Goal: Task Accomplishment & Management: Complete application form

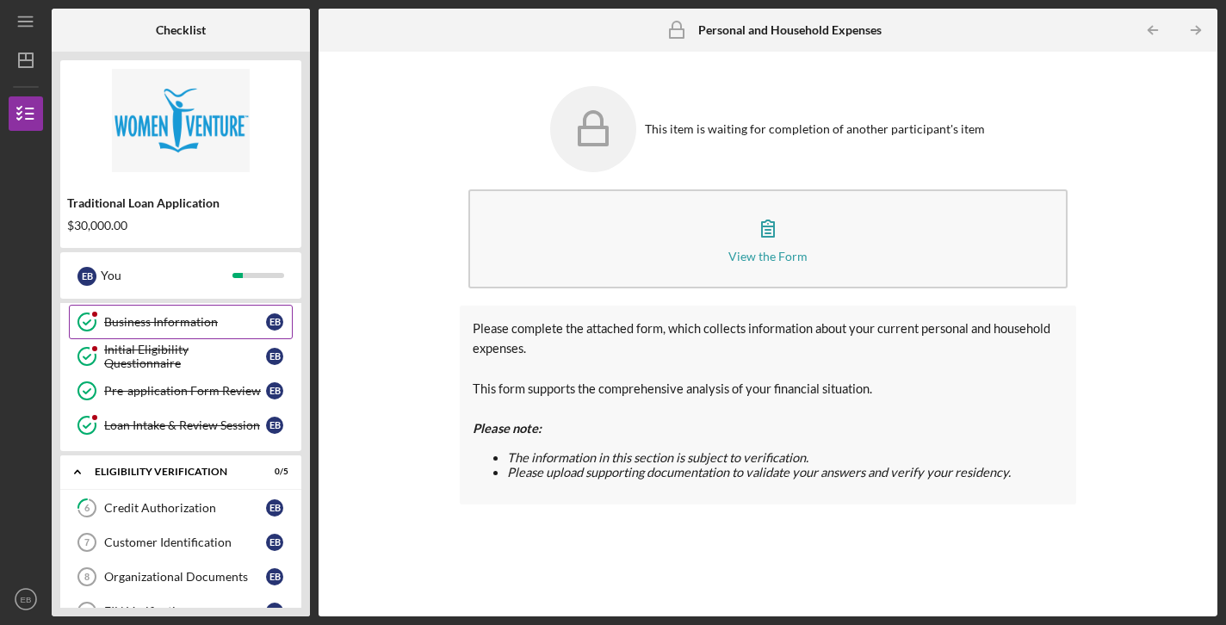
scroll to position [153, 0]
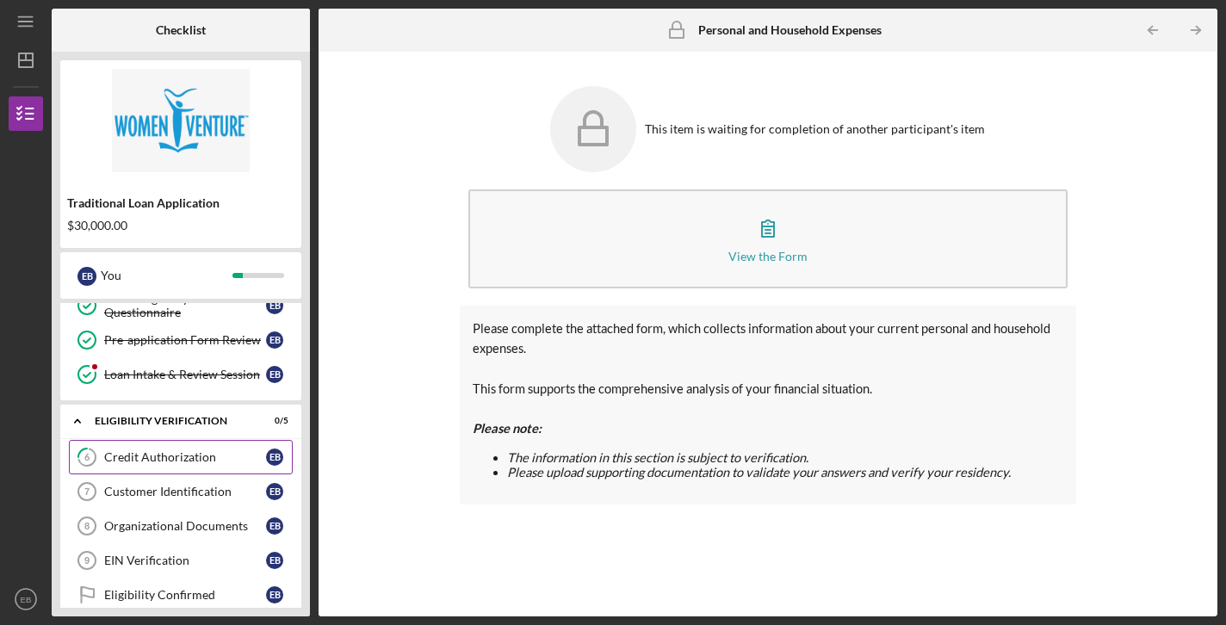
click at [162, 459] on div "Credit Authorization" at bounding box center [185, 457] width 162 height 14
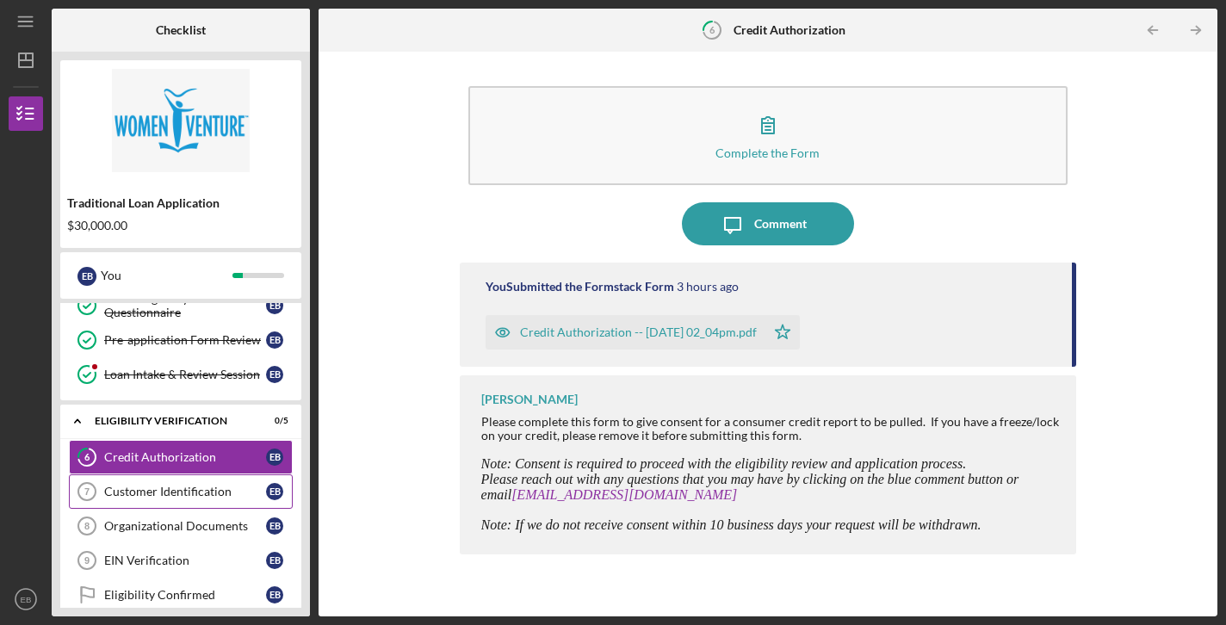
click at [164, 490] on div "Customer Identification" at bounding box center [185, 492] width 162 height 14
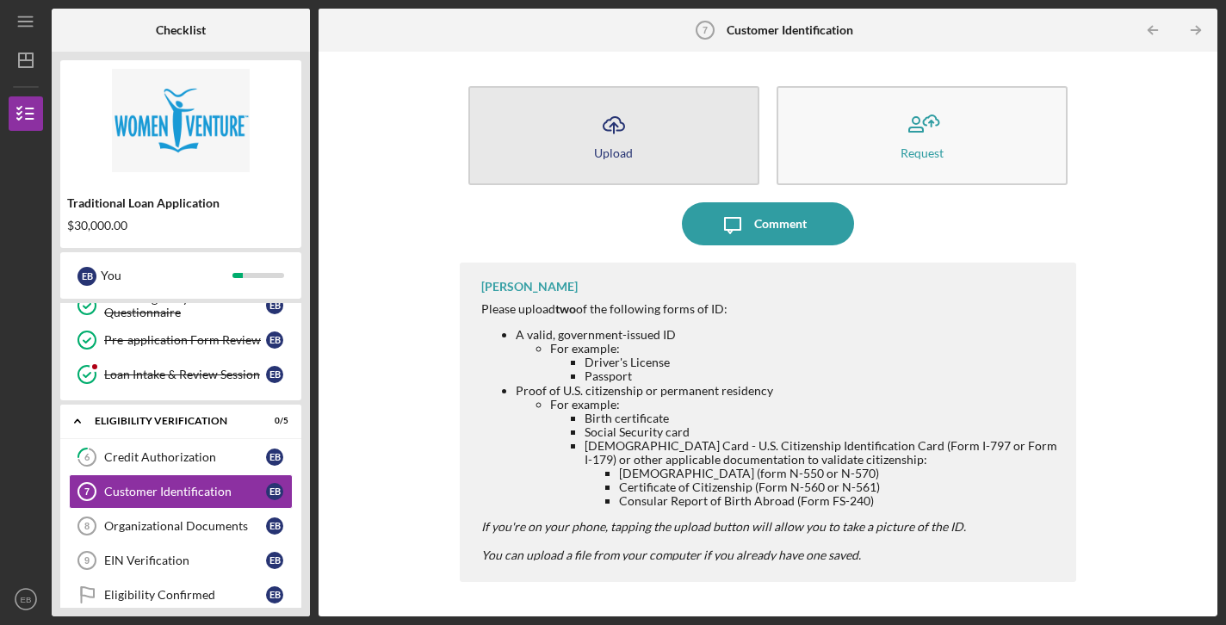
click at [601, 139] on icon "Icon/Upload" at bounding box center [613, 124] width 43 height 43
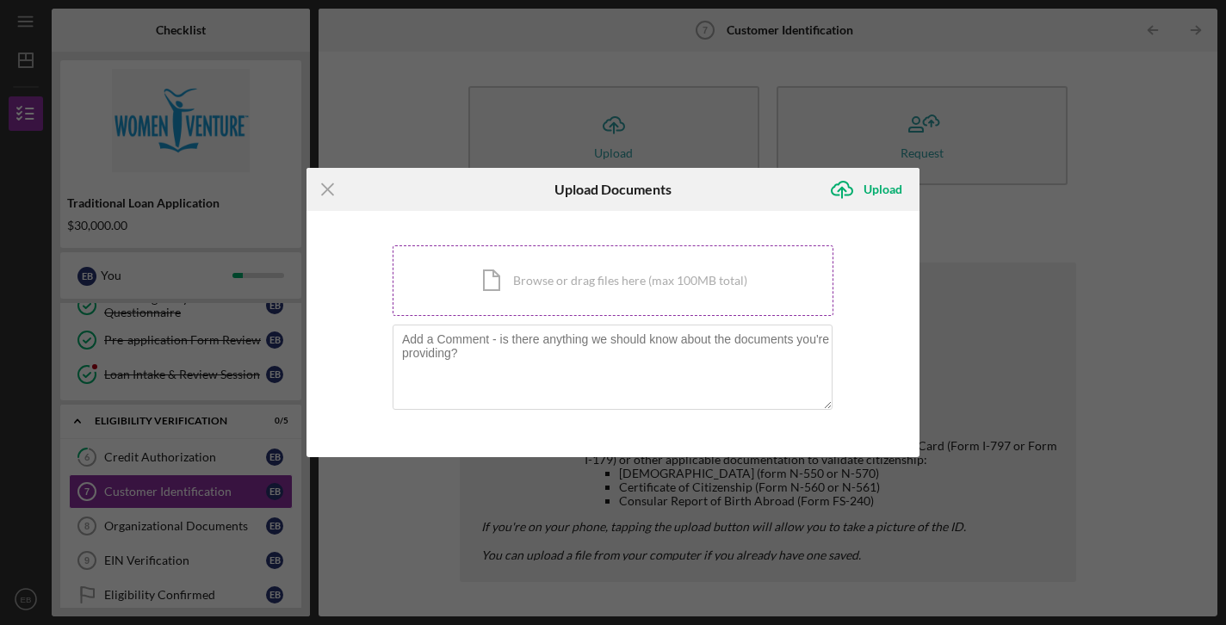
click at [528, 284] on div "Icon/Document Browse or drag files here (max 100MB total) Tap to choose files o…" at bounding box center [612, 280] width 441 height 71
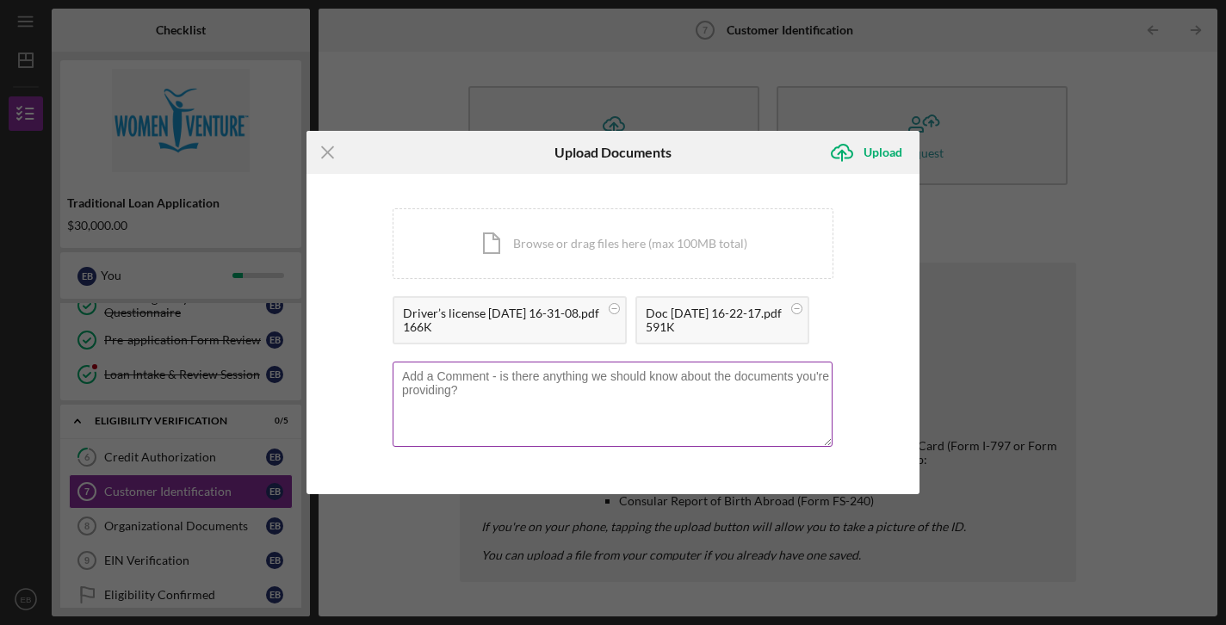
click at [554, 414] on textarea at bounding box center [612, 404] width 440 height 84
type textarea "MN Drivers license and my Birth Certificate"
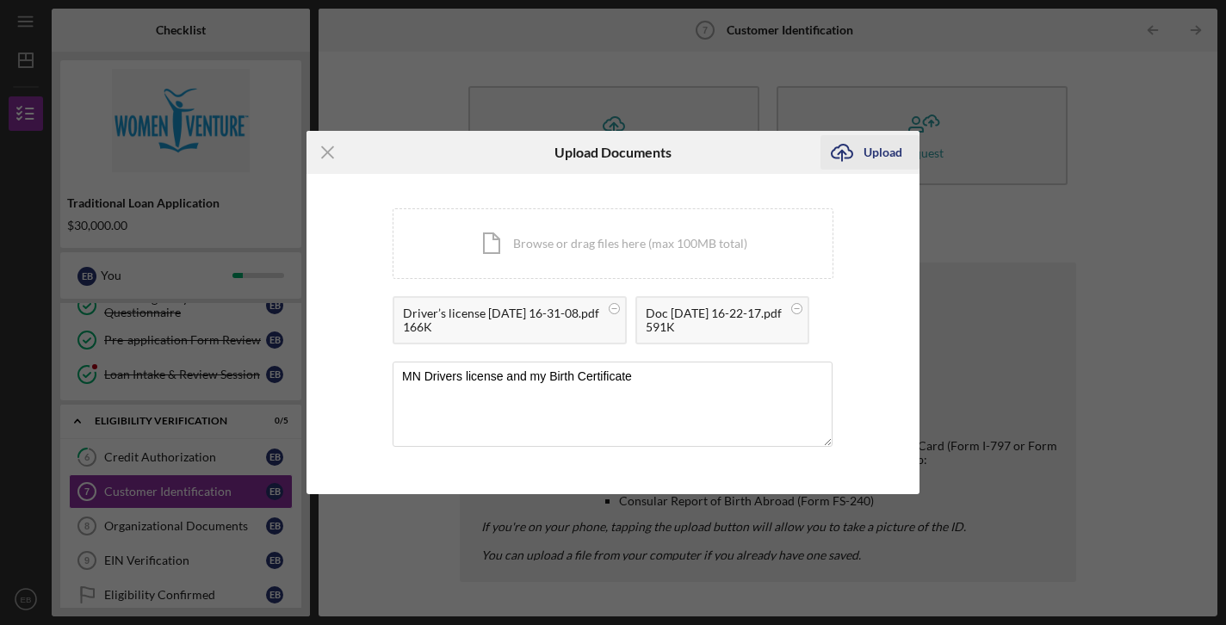
click at [878, 135] on div "Upload" at bounding box center [882, 152] width 39 height 34
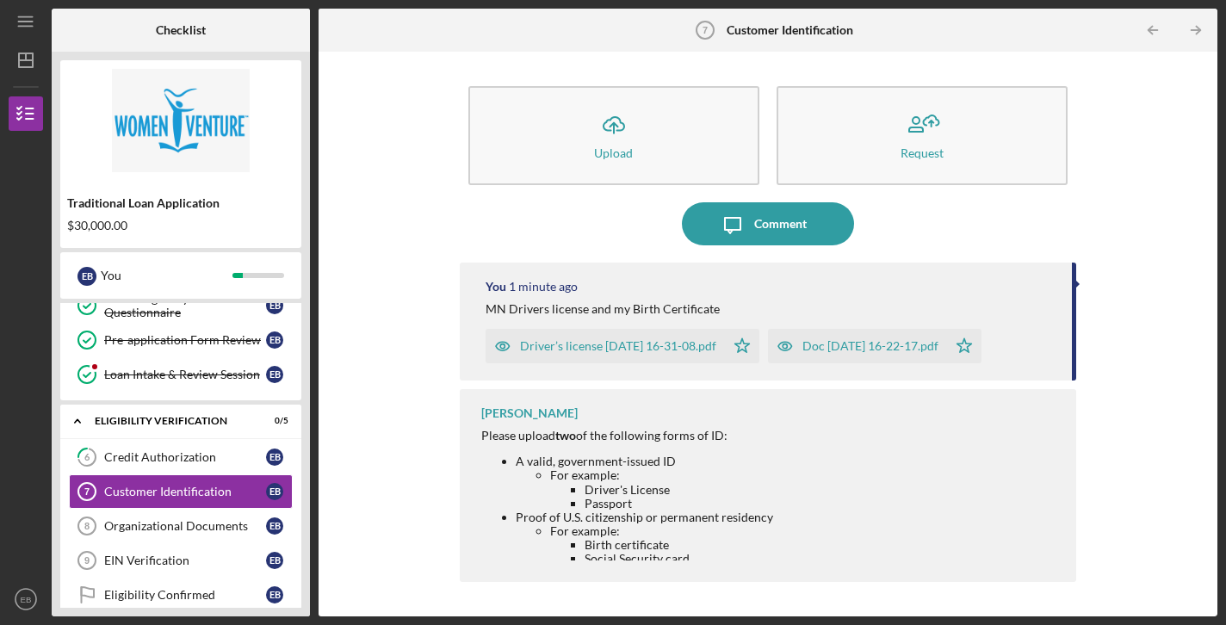
click at [1040, 448] on div "Please upload two of the following forms of ID: A valid, government-issued ID F…" at bounding box center [770, 586] width 578 height 315
click at [796, 227] on div "Comment" at bounding box center [780, 223] width 53 height 43
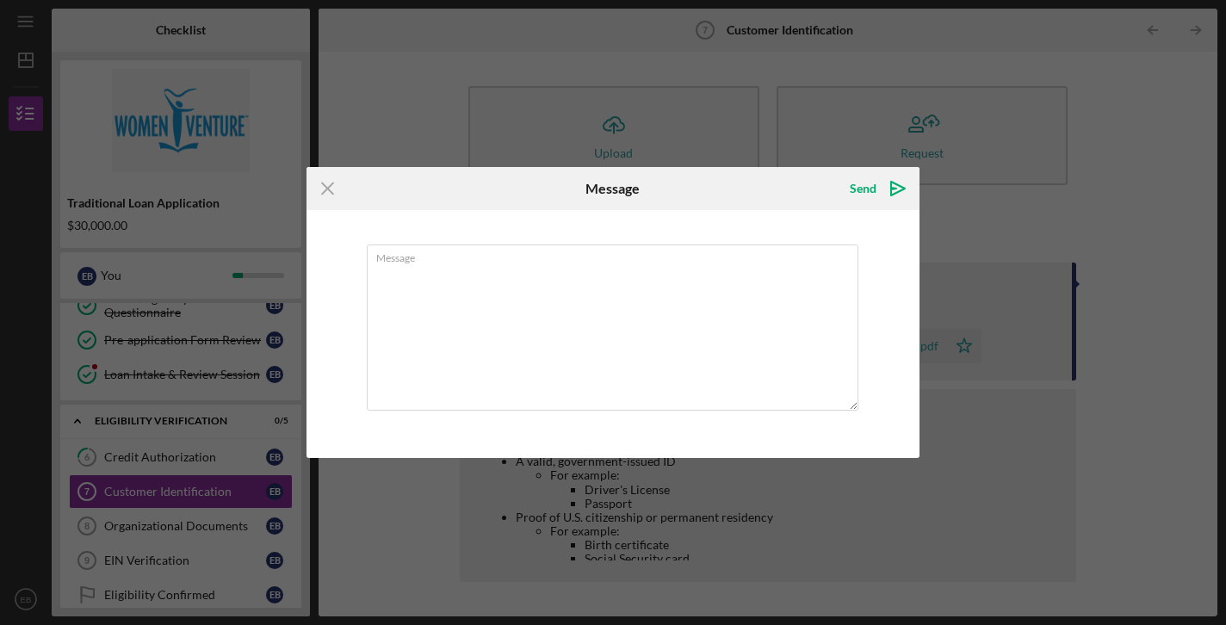
type textarea "a"
type textarea "Attached is my driver's license and my birth certificate."
click at [877, 182] on icon "Icon/icon-invite-send" at bounding box center [897, 188] width 43 height 43
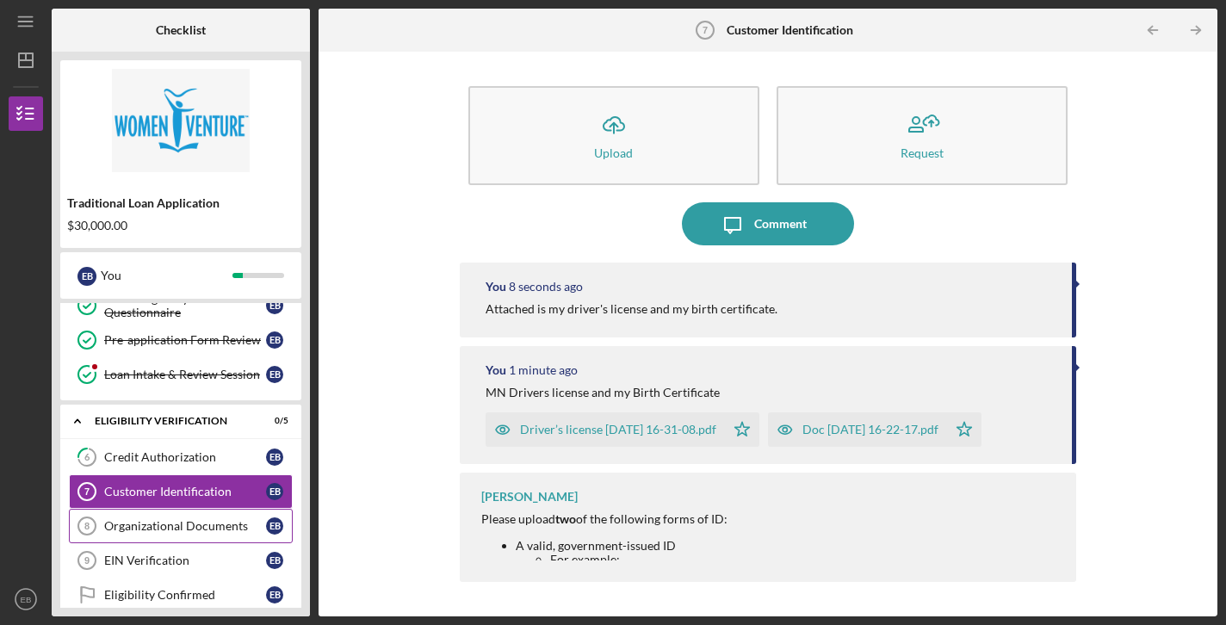
click at [232, 525] on div "Organizational Documents" at bounding box center [185, 526] width 162 height 14
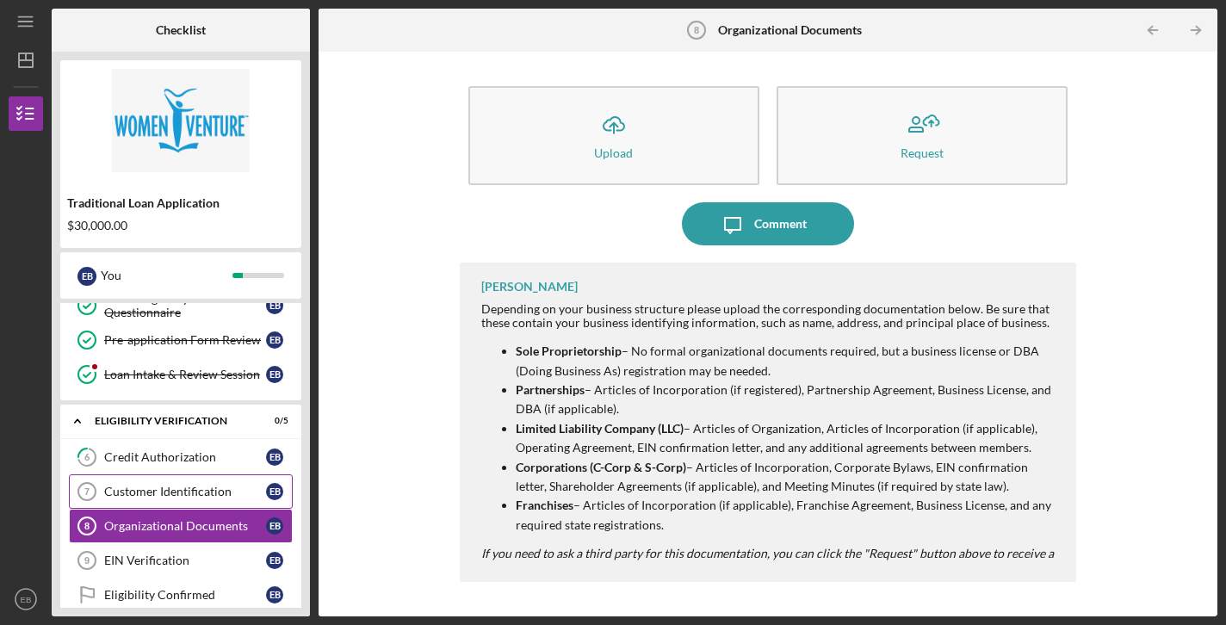
click at [134, 492] on div "Customer Identification" at bounding box center [185, 492] width 162 height 14
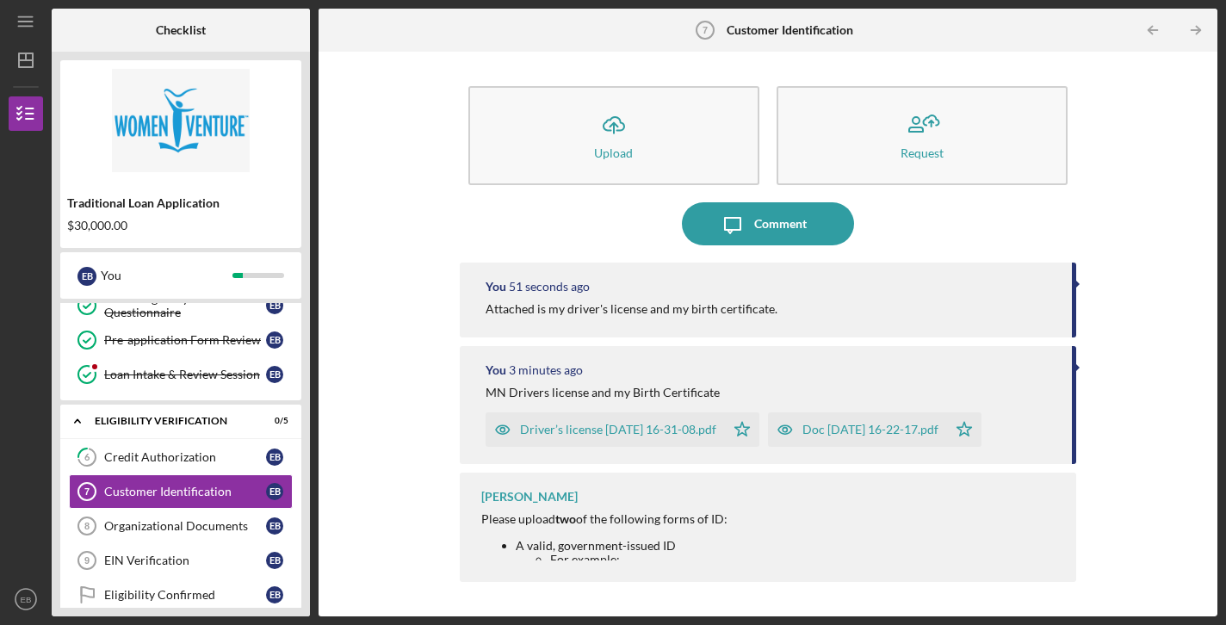
click at [1133, 310] on div "Icon/Upload Upload Request Icon/Message Comment You 51 seconds ago Attached is …" at bounding box center [767, 333] width 881 height 547
click at [974, 219] on div "Icon/Message Comment" at bounding box center [768, 223] width 617 height 43
click at [1191, 30] on line "button" at bounding box center [1195, 30] width 9 height 0
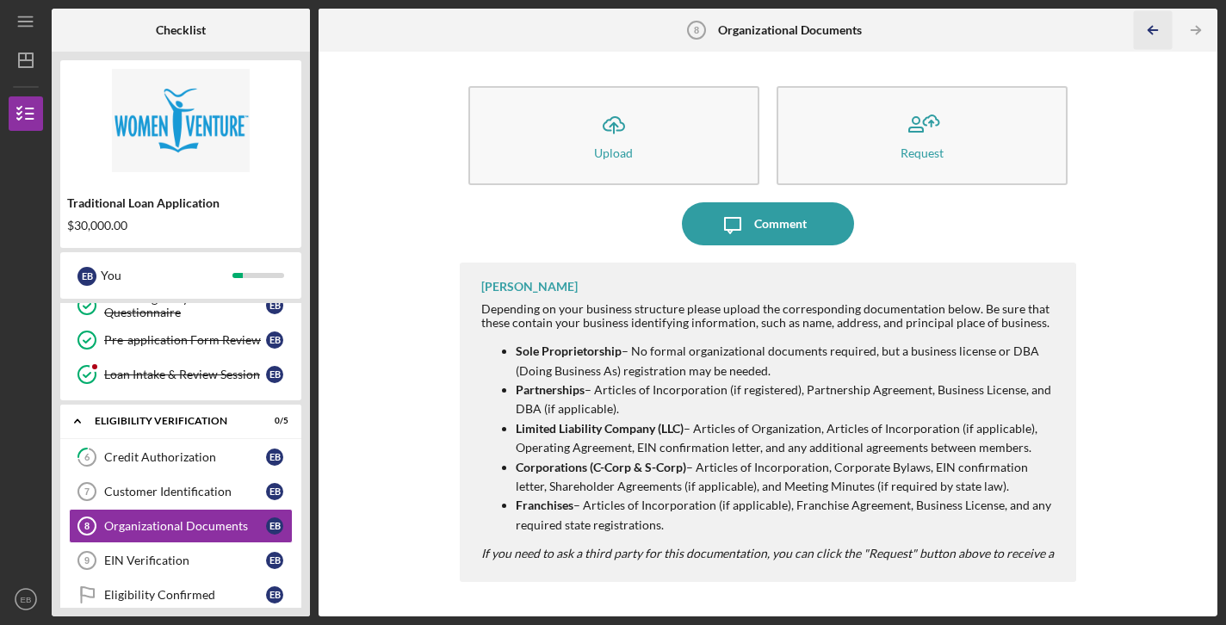
click at [1152, 27] on polyline "button" at bounding box center [1150, 31] width 4 height 8
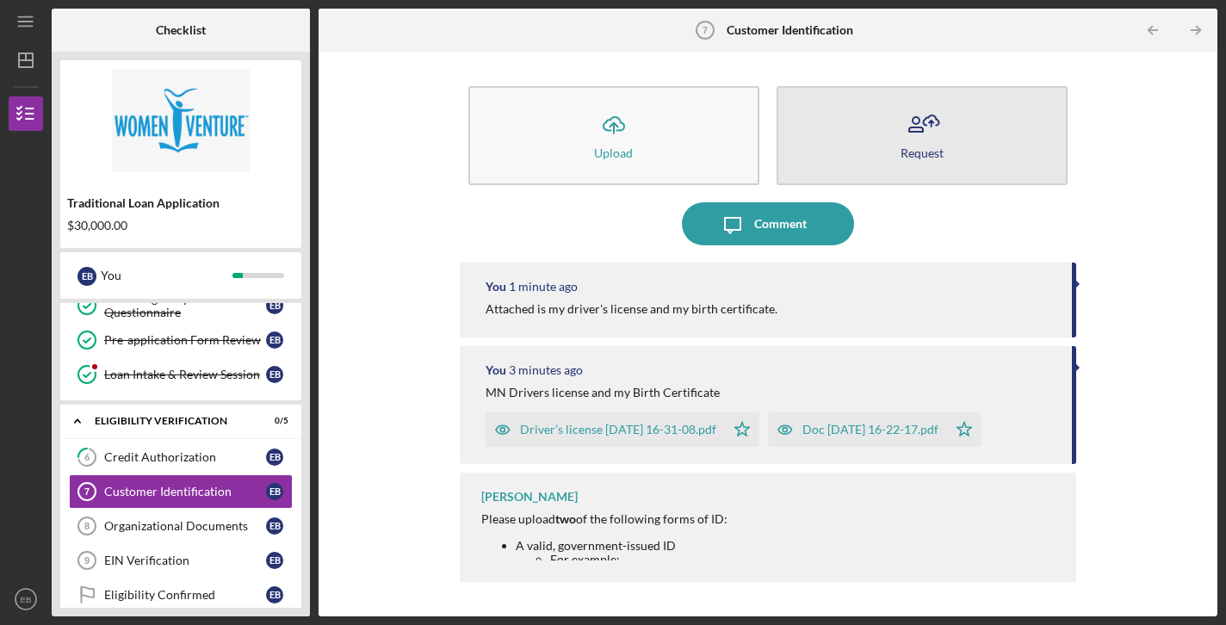
click at [930, 141] on icon "button" at bounding box center [921, 124] width 43 height 43
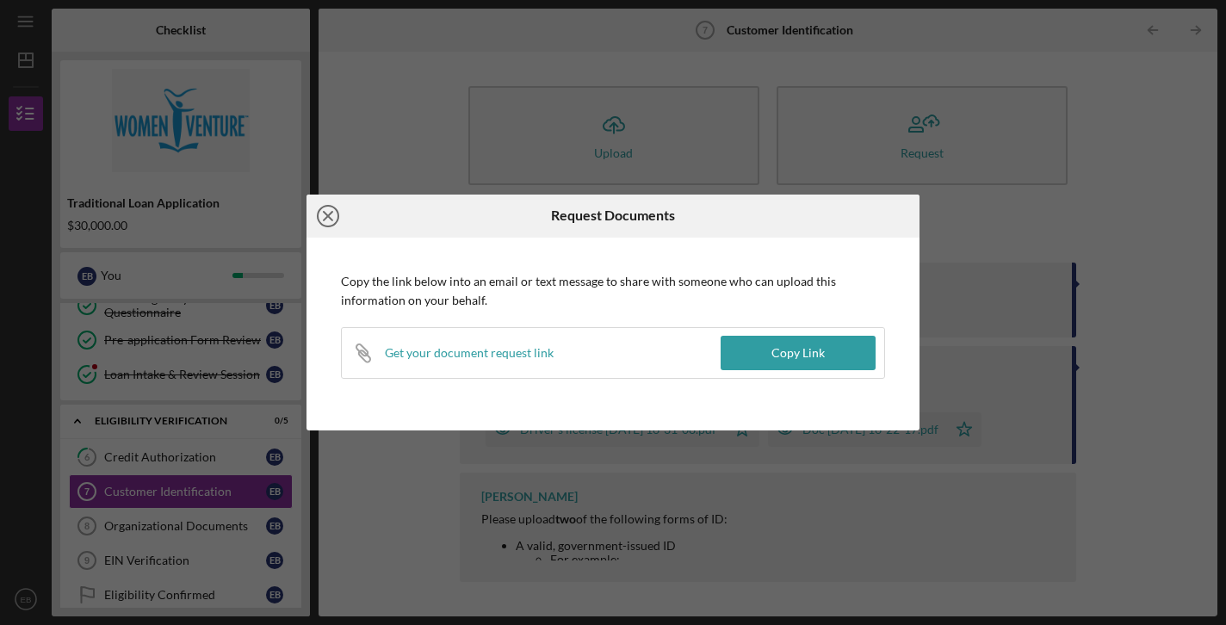
click at [326, 219] on icon "Icon/Close" at bounding box center [327, 216] width 43 height 43
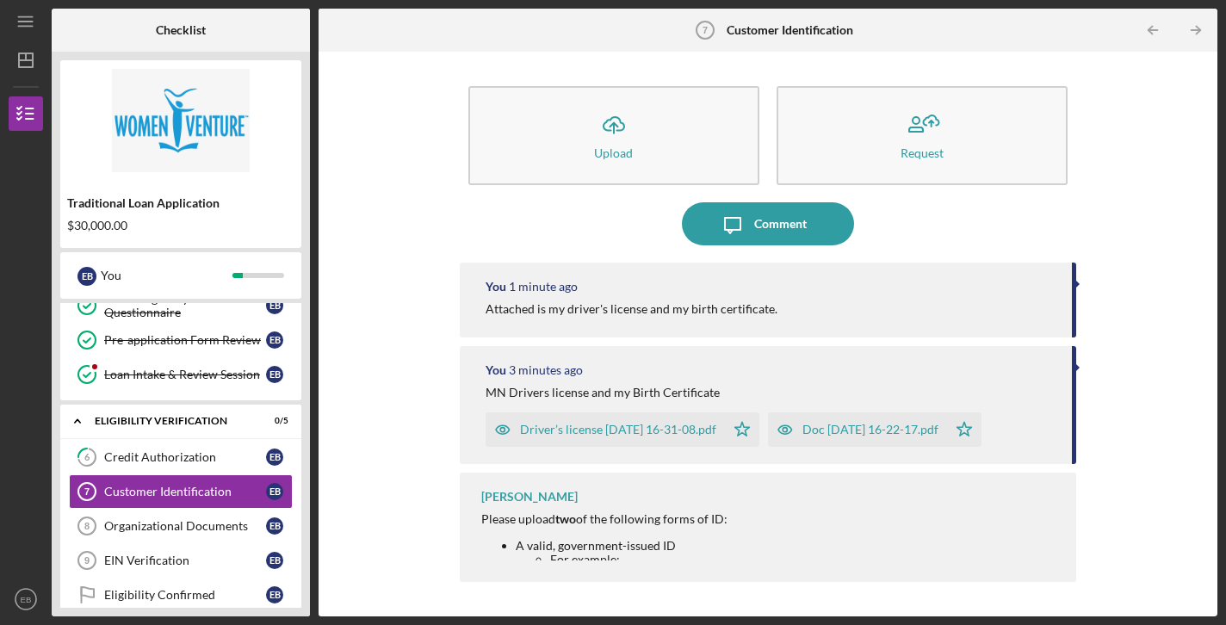
click at [776, 86] on button "Request" at bounding box center [921, 135] width 291 height 99
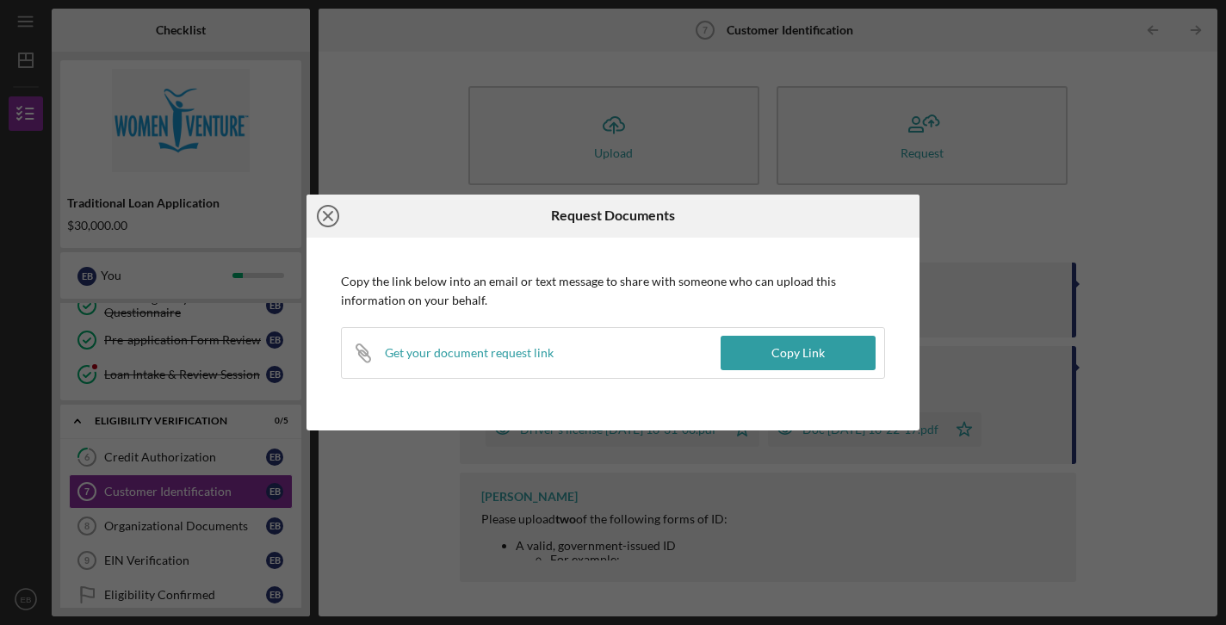
click at [329, 217] on line at bounding box center [328, 216] width 9 height 9
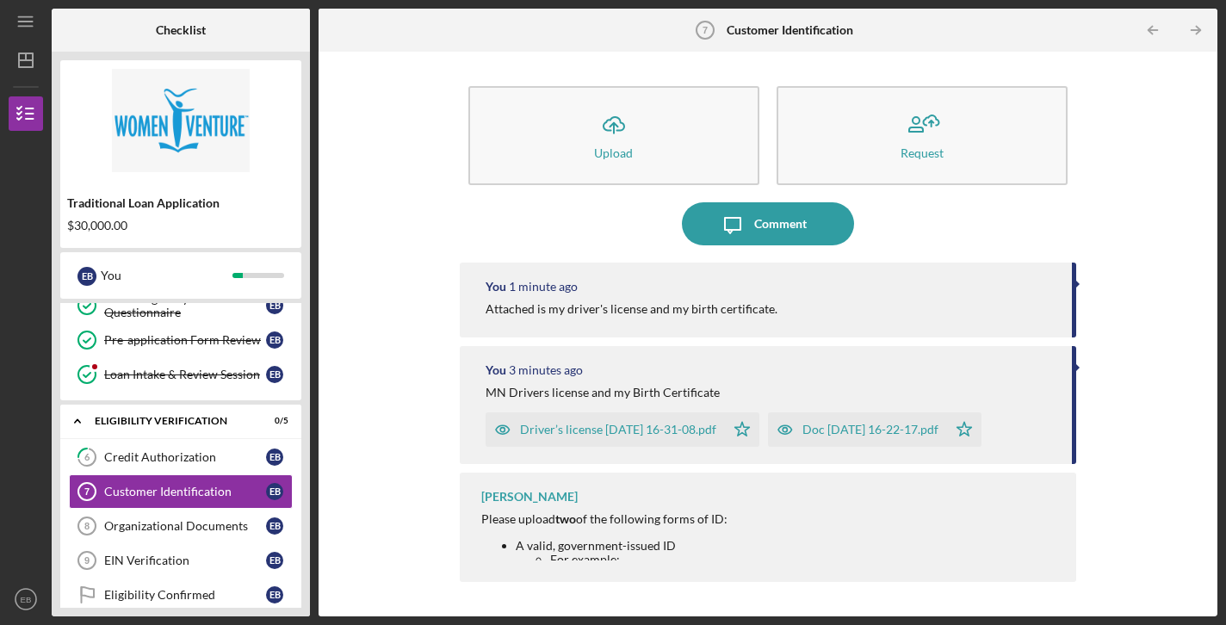
click at [536, 233] on div "Icon/Message Comment" at bounding box center [768, 223] width 617 height 43
click at [745, 291] on div "You 1 minute ago" at bounding box center [770, 287] width 570 height 14
click at [1025, 386] on div "MN Drivers license and my Birth Certificate" at bounding box center [770, 393] width 570 height 14
click at [981, 429] on icon "Icon/Star" at bounding box center [964, 429] width 34 height 34
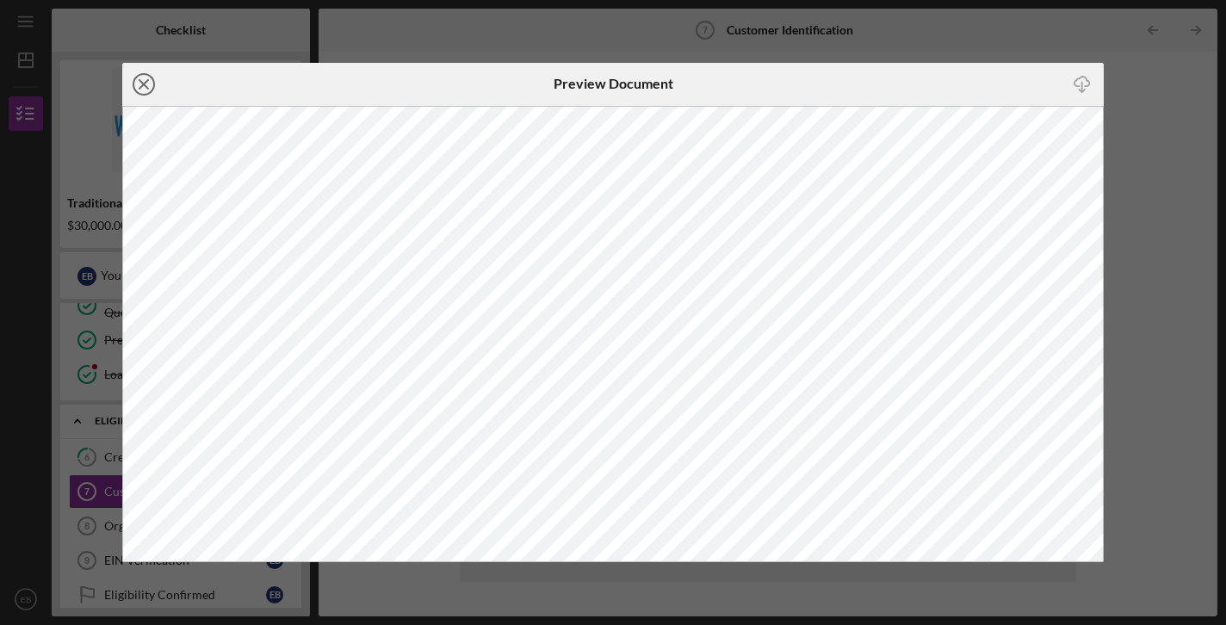
click at [145, 78] on icon "Icon/Close" at bounding box center [143, 84] width 43 height 43
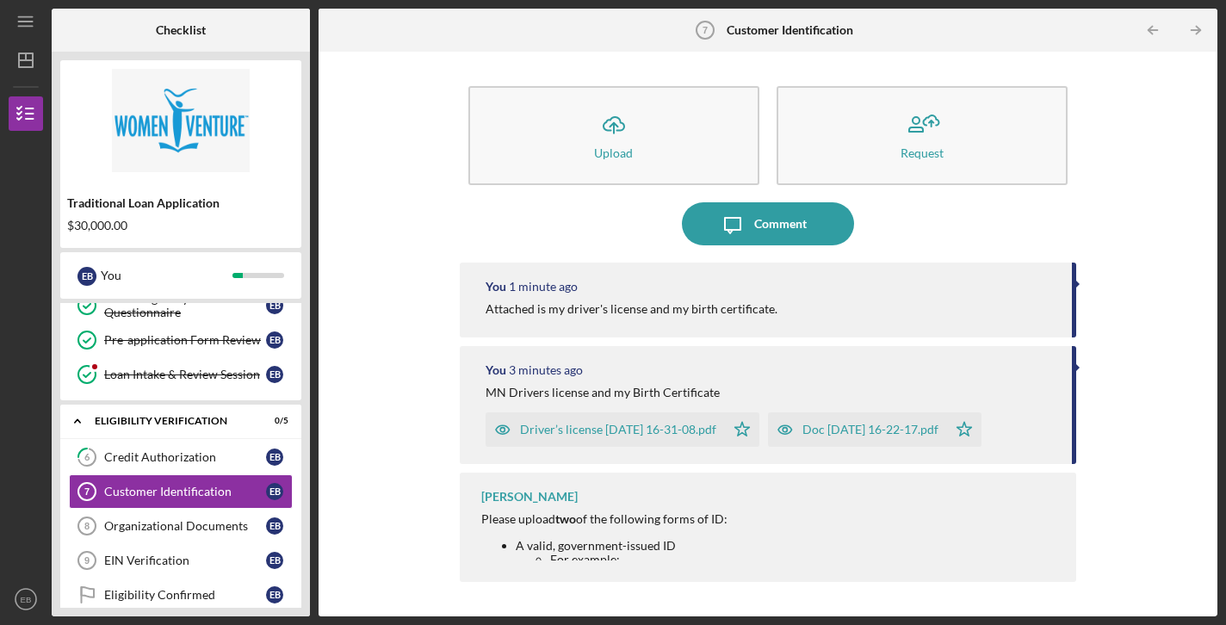
click at [539, 501] on div "[PERSON_NAME]" at bounding box center [529, 497] width 96 height 14
click at [264, 531] on div "Organizational Documents" at bounding box center [185, 526] width 162 height 14
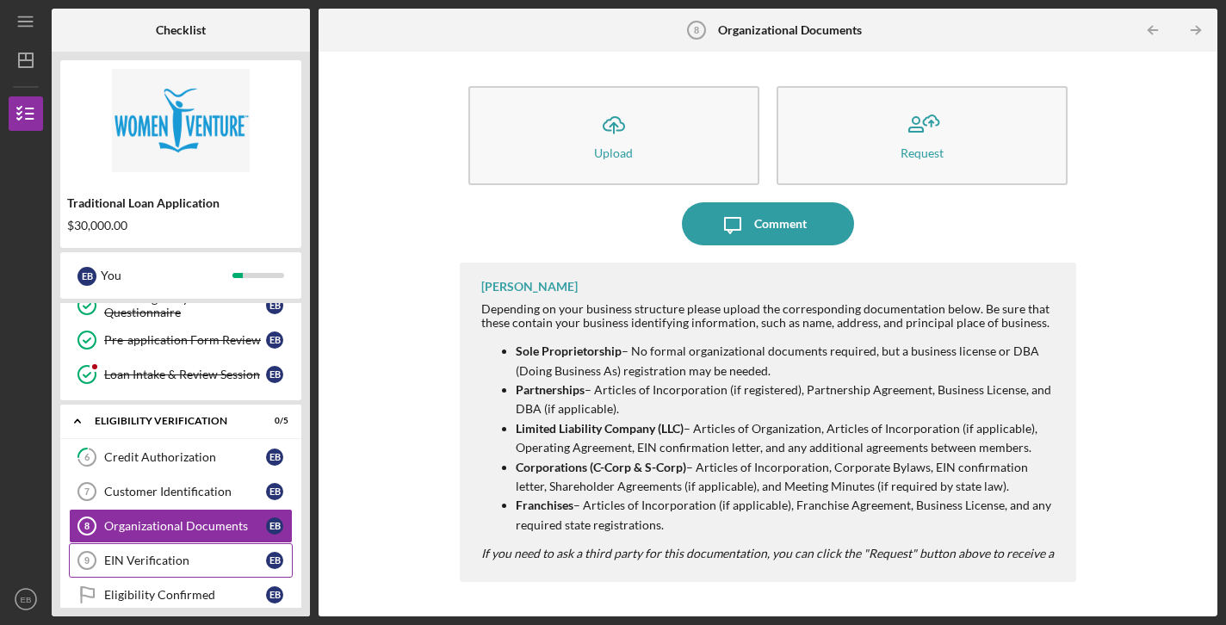
click at [191, 558] on div "EIN Verification" at bounding box center [185, 560] width 162 height 14
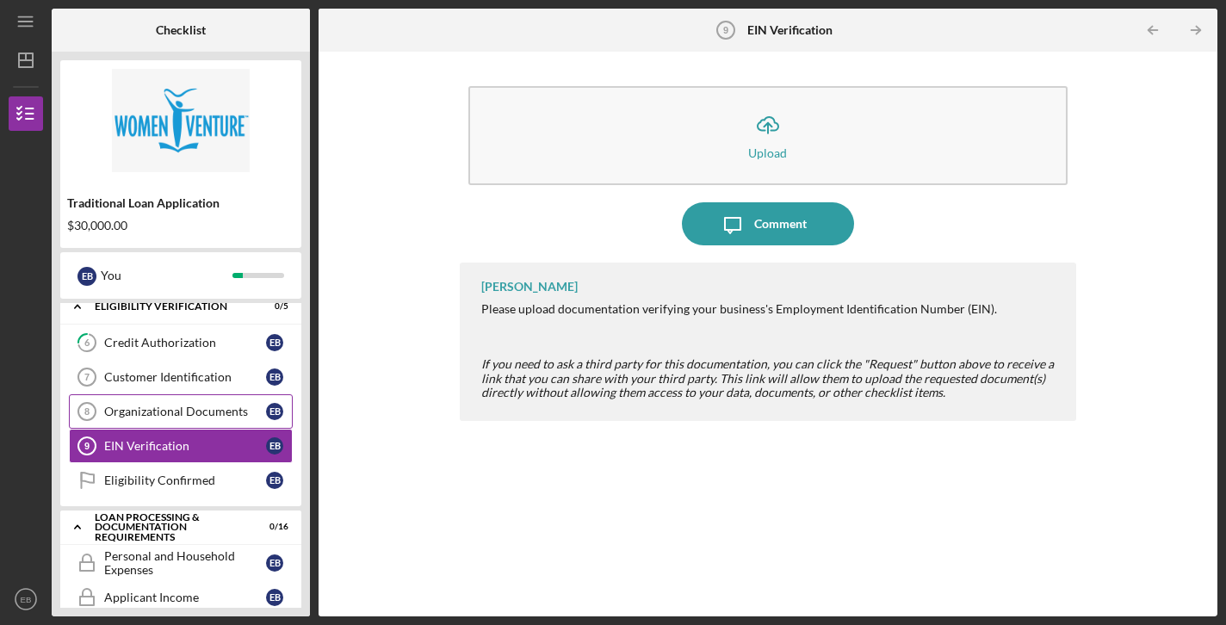
scroll to position [287, 0]
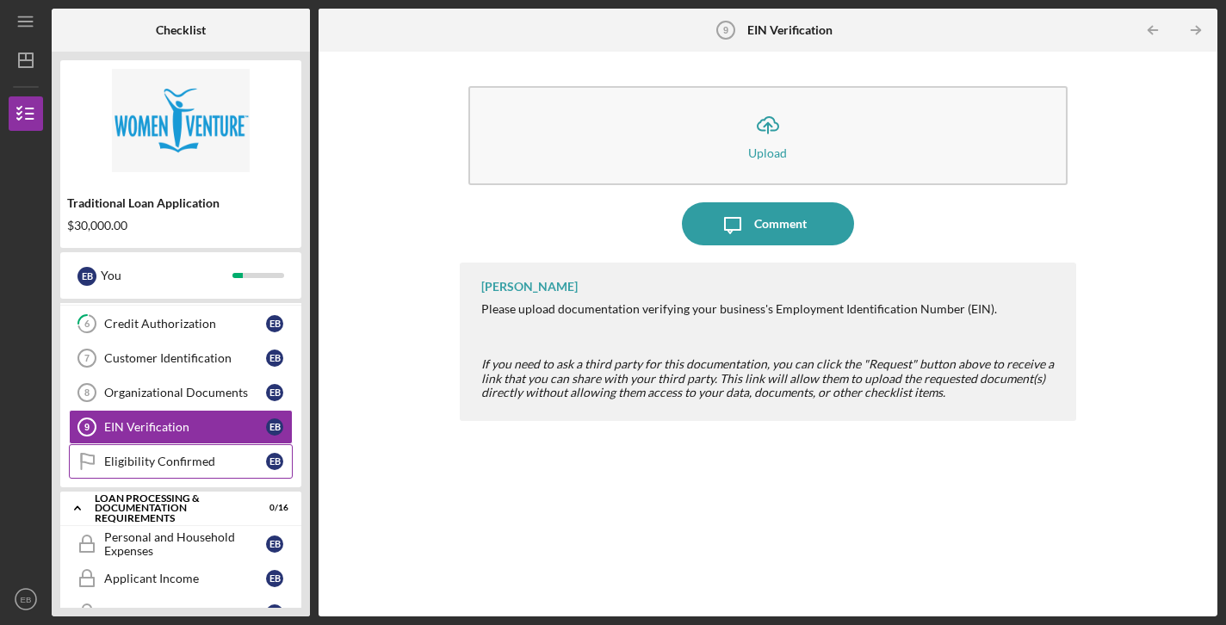
click at [211, 459] on div "Eligibility Confirmed" at bounding box center [185, 461] width 162 height 14
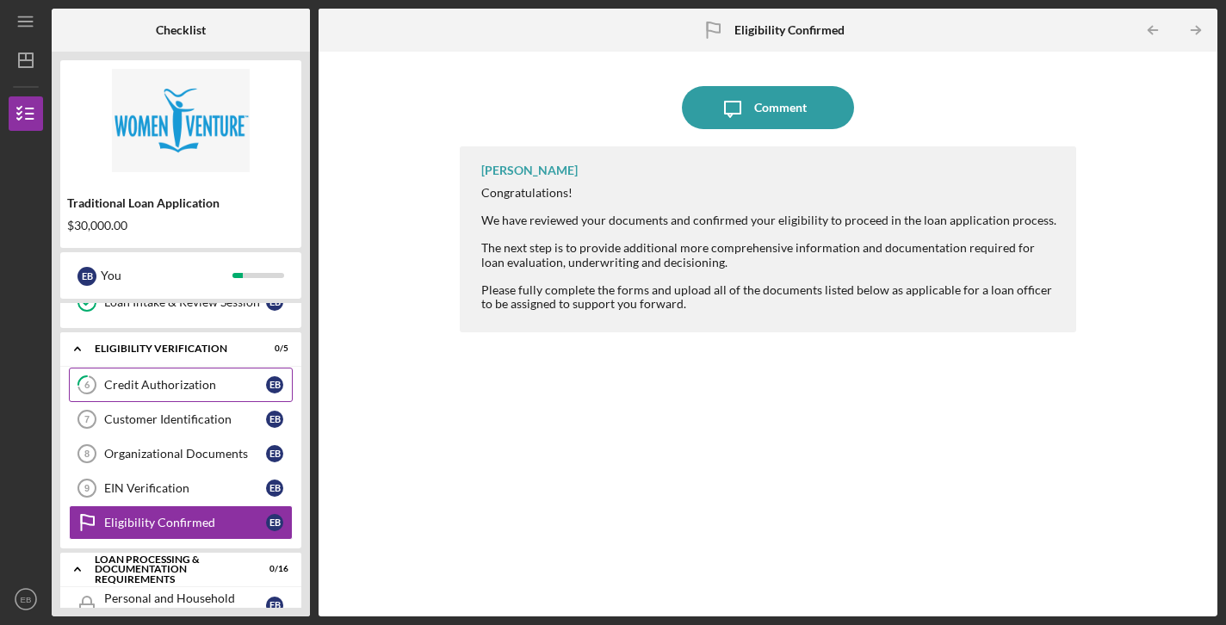
scroll to position [222, 0]
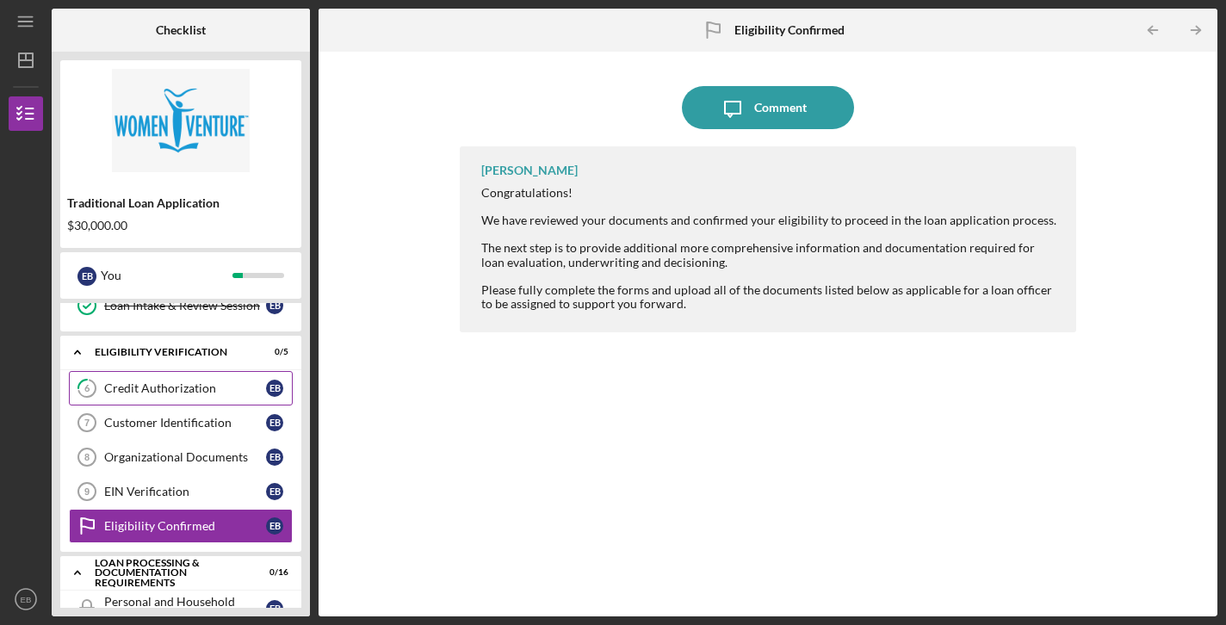
click at [250, 391] on div "Credit Authorization" at bounding box center [185, 388] width 162 height 14
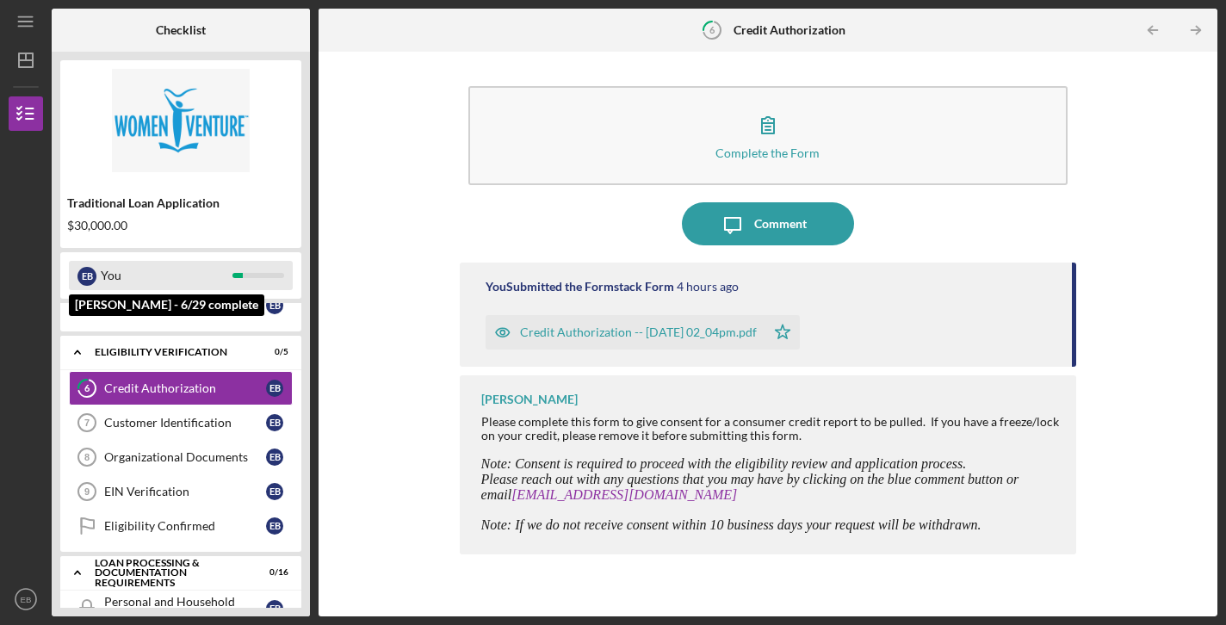
click at [234, 278] on div "E B You" at bounding box center [181, 275] width 224 height 29
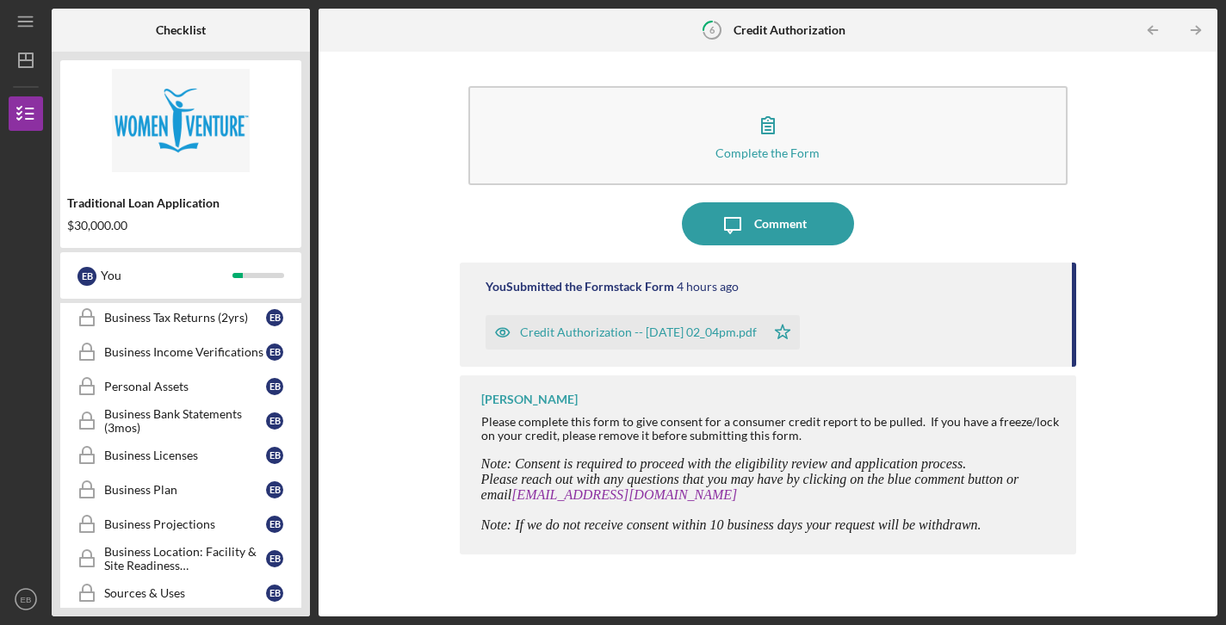
scroll to position [851, 0]
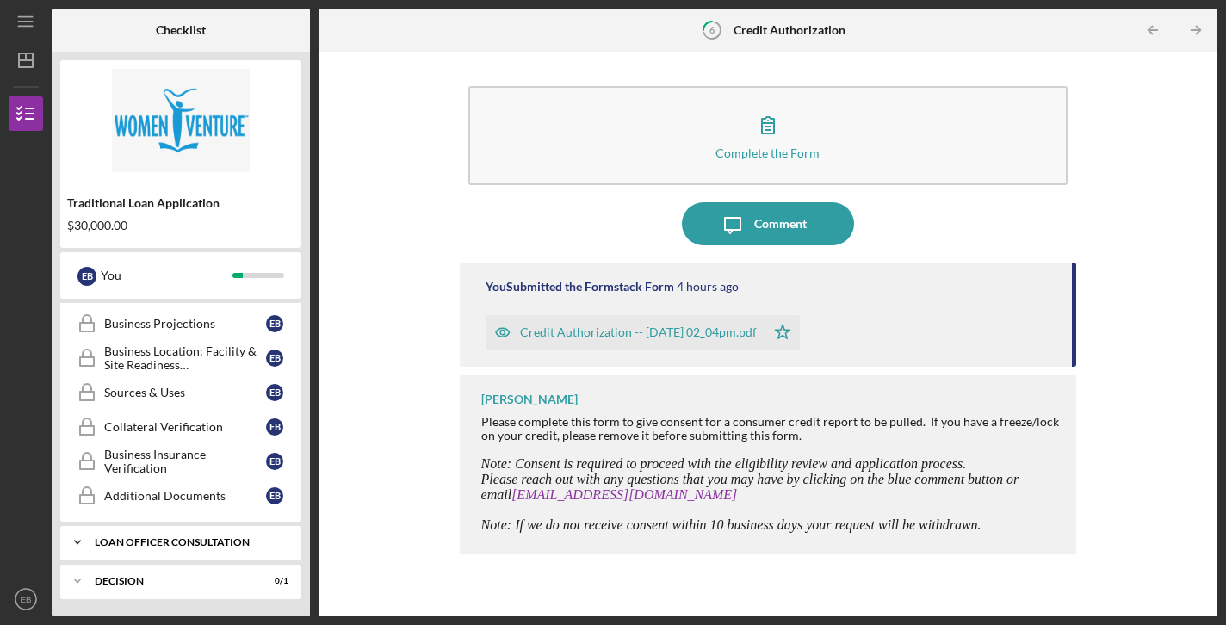
click at [220, 546] on div "Loan Officer Consultation" at bounding box center [187, 542] width 185 height 10
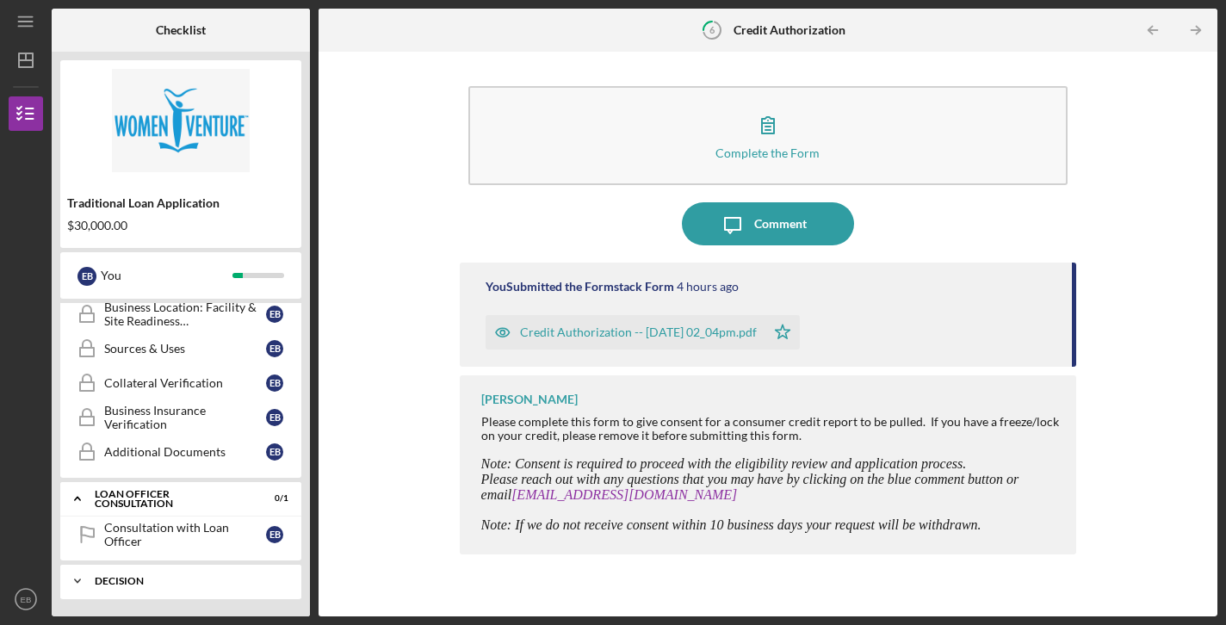
click at [220, 567] on div "Icon/Expander Decision 0 / 1" at bounding box center [180, 581] width 241 height 34
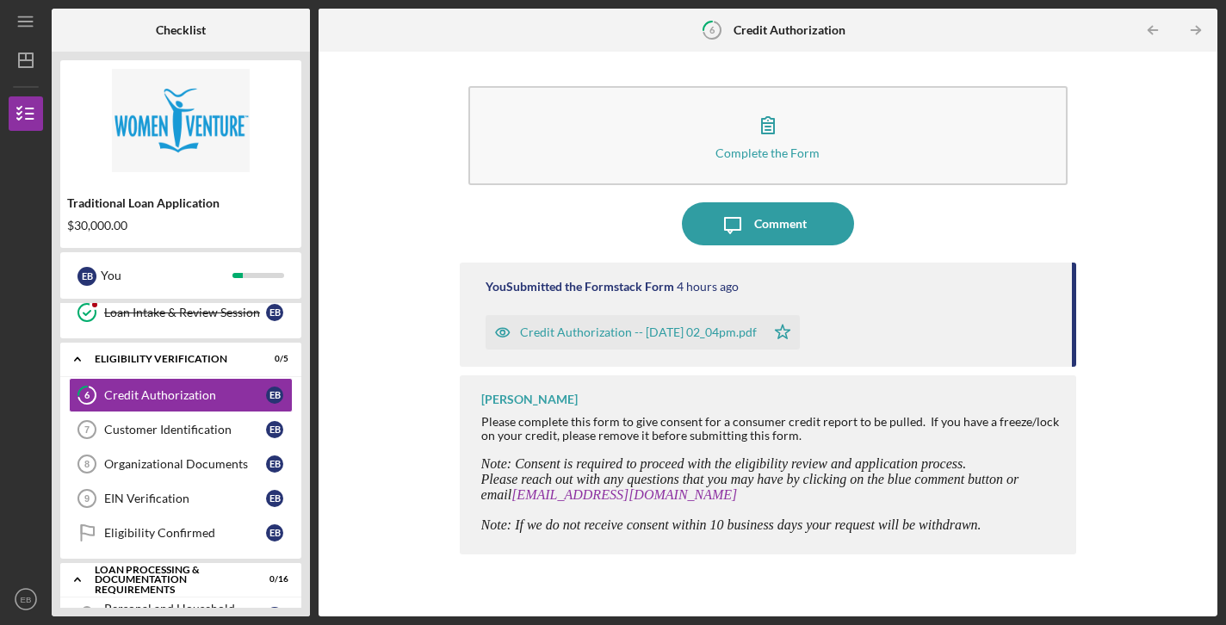
scroll to position [225, 0]
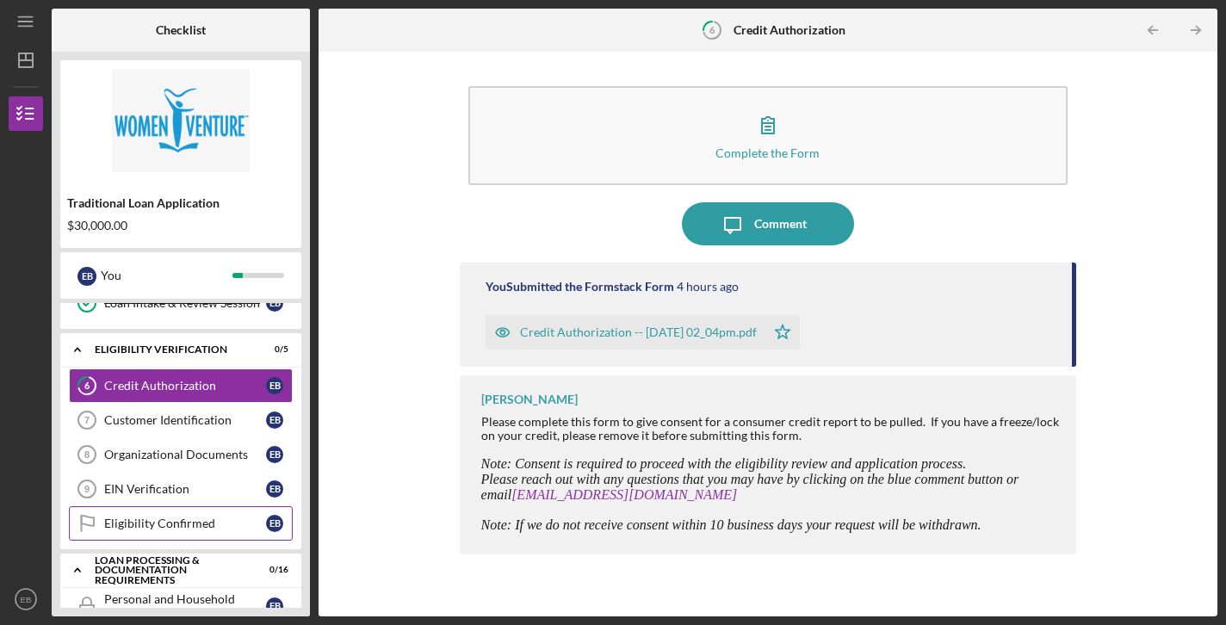
click at [232, 521] on div "Eligibility Confirmed" at bounding box center [185, 523] width 162 height 14
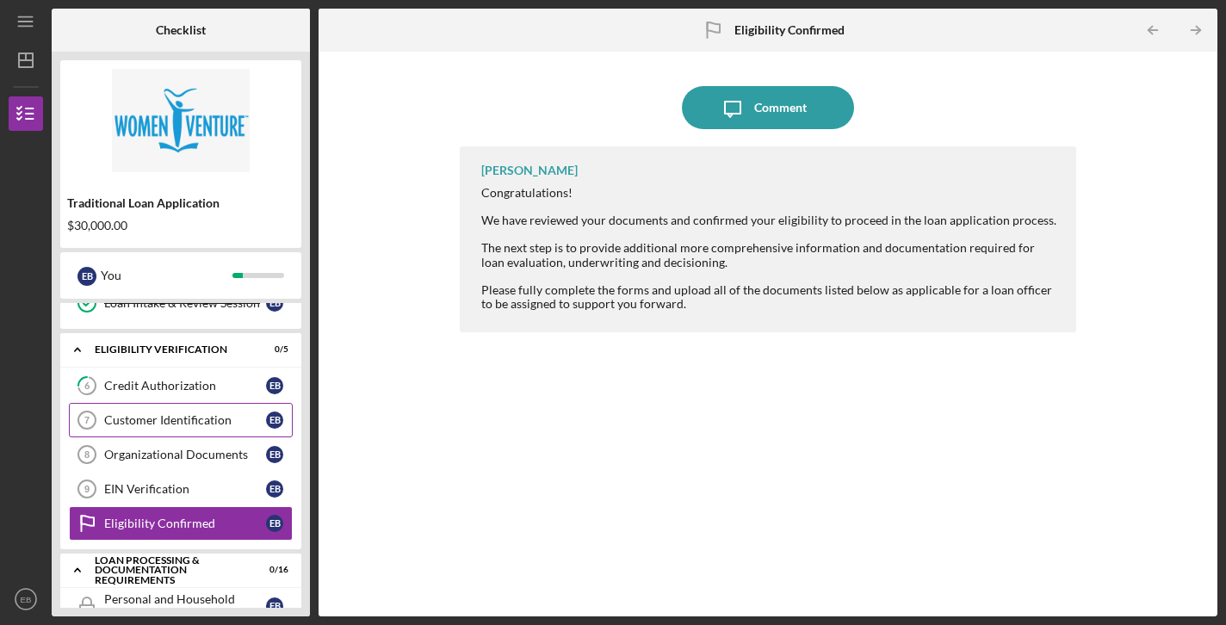
click at [205, 411] on link "Customer Identification 7 Customer Identification E B" at bounding box center [181, 420] width 224 height 34
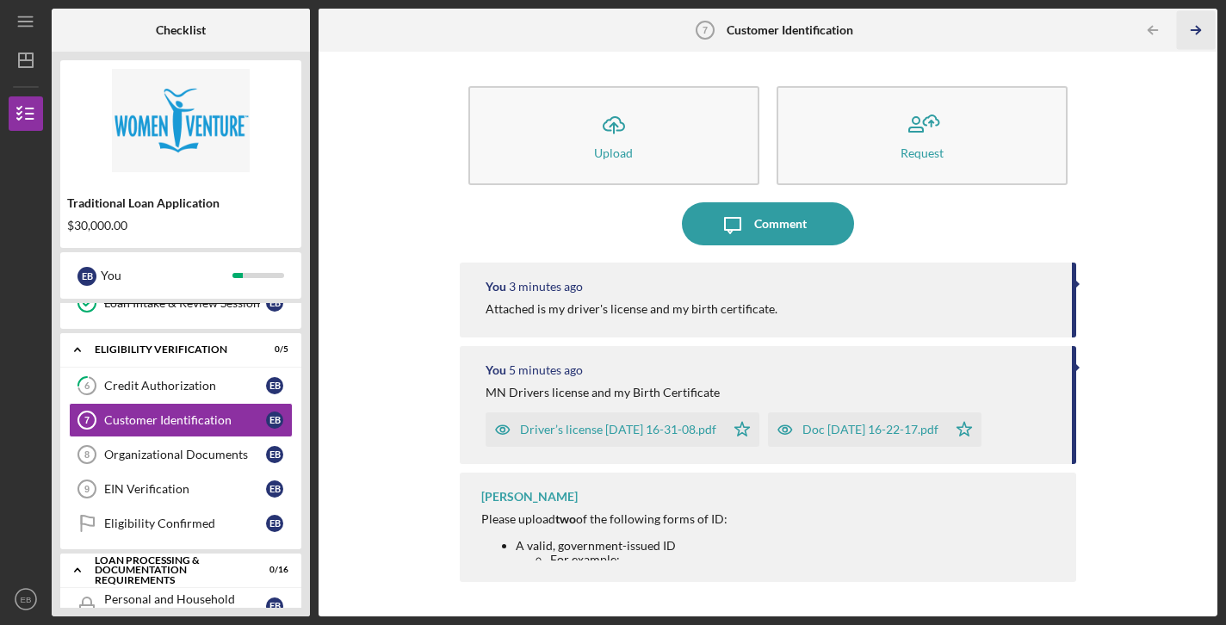
click at [1199, 26] on icon "Icon/Table Pagination Arrow" at bounding box center [1196, 30] width 39 height 39
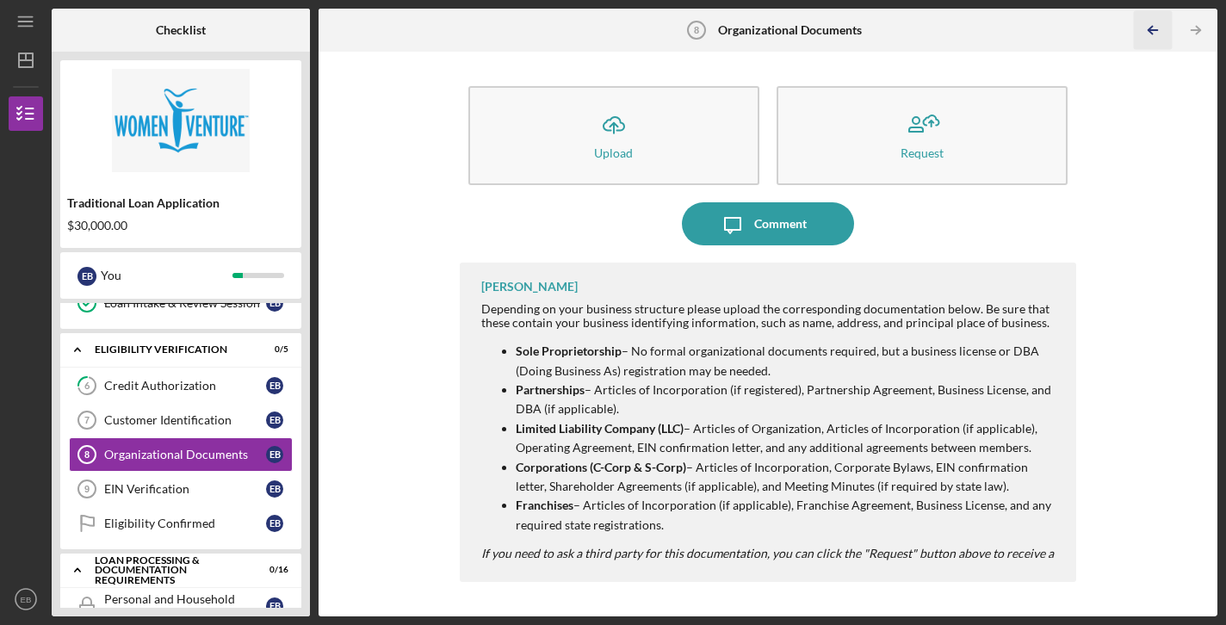
click at [1150, 30] on line "button" at bounding box center [1153, 30] width 9 height 0
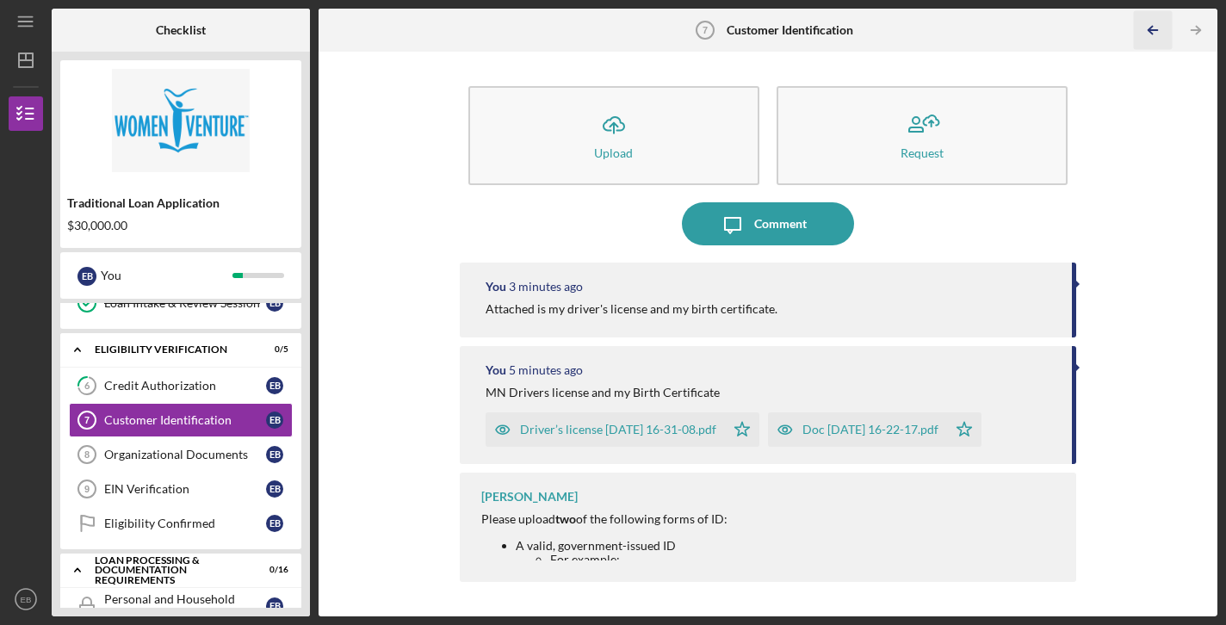
click at [1150, 30] on line "button" at bounding box center [1153, 30] width 9 height 0
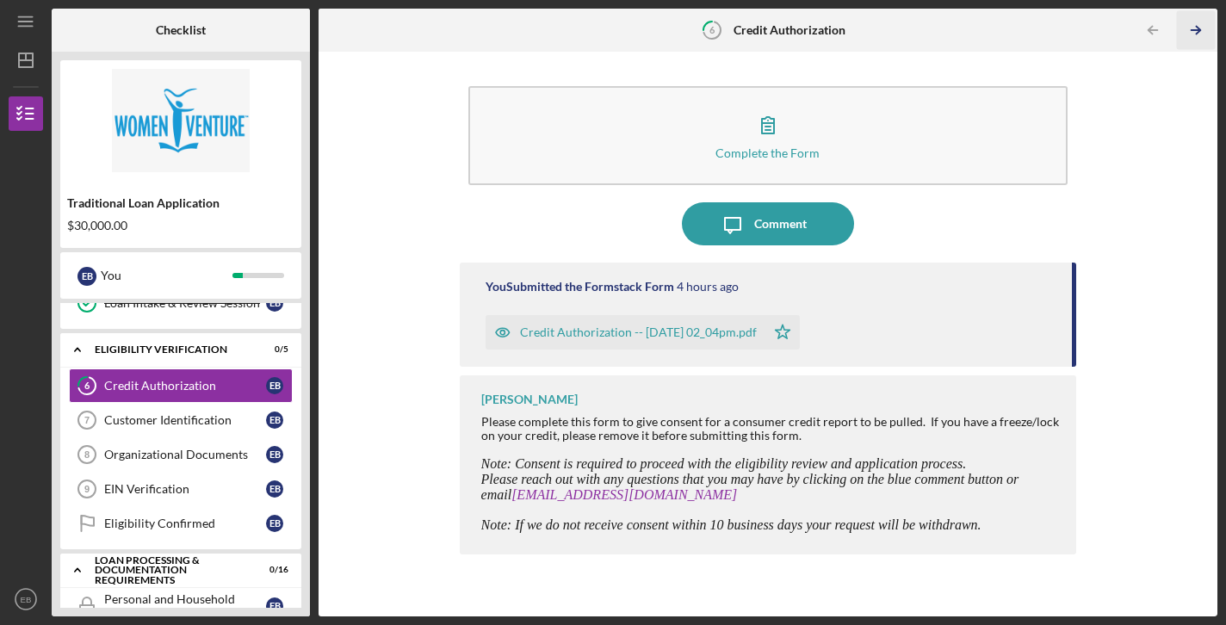
click at [1190, 31] on icon "Icon/Table Pagination Arrow" at bounding box center [1196, 30] width 39 height 39
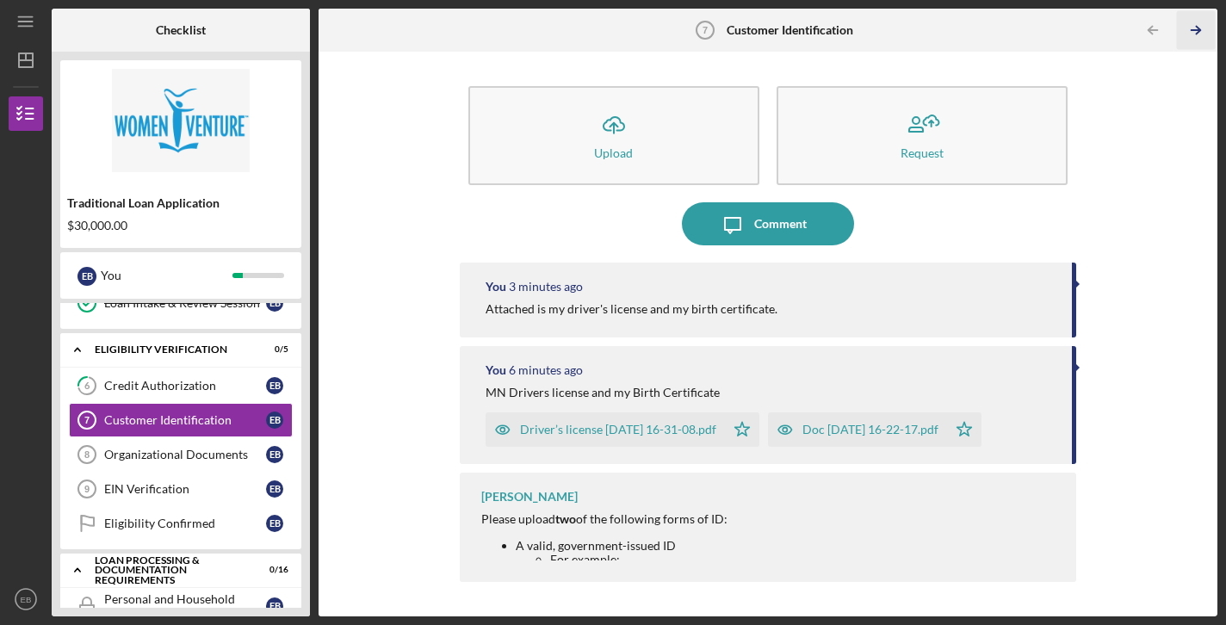
click at [1190, 31] on icon "Icon/Table Pagination Arrow" at bounding box center [1196, 30] width 39 height 39
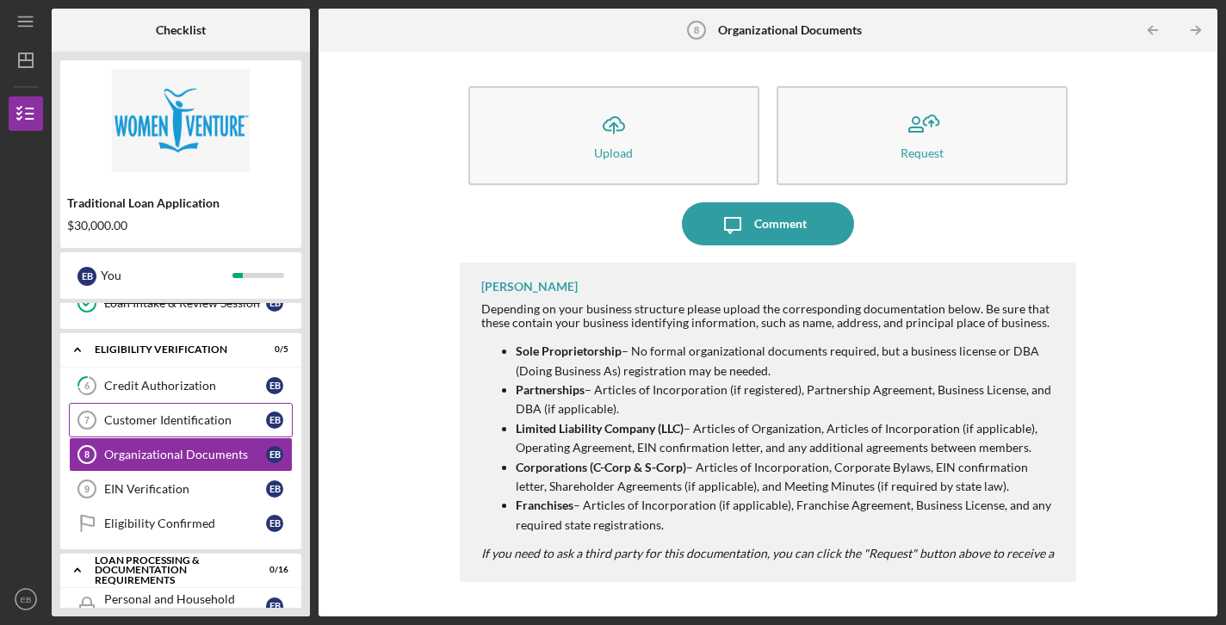
click at [219, 410] on link "Customer Identification 7 Customer Identification E B" at bounding box center [181, 420] width 224 height 34
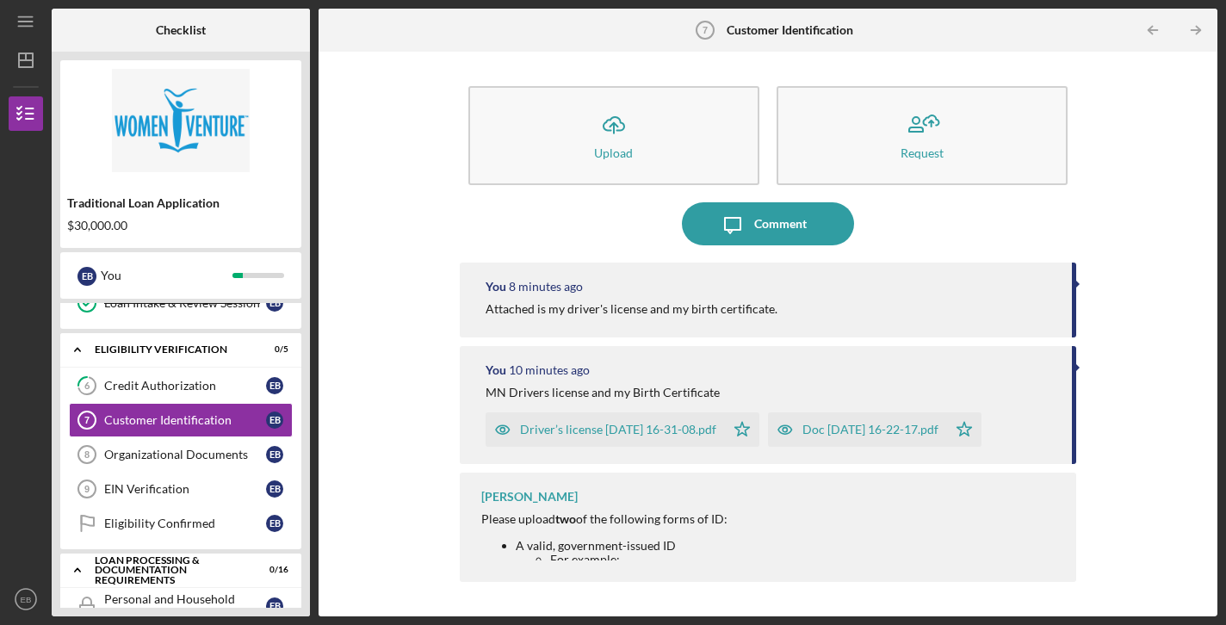
click at [331, 401] on div "Icon/Upload Upload Request Icon/Message Comment You 8 minutes ago Attached is m…" at bounding box center [767, 333] width 881 height 547
click at [372, 307] on div "Icon/Upload Upload Request Icon/Message Comment You 8 minutes ago Attached is m…" at bounding box center [767, 333] width 881 height 547
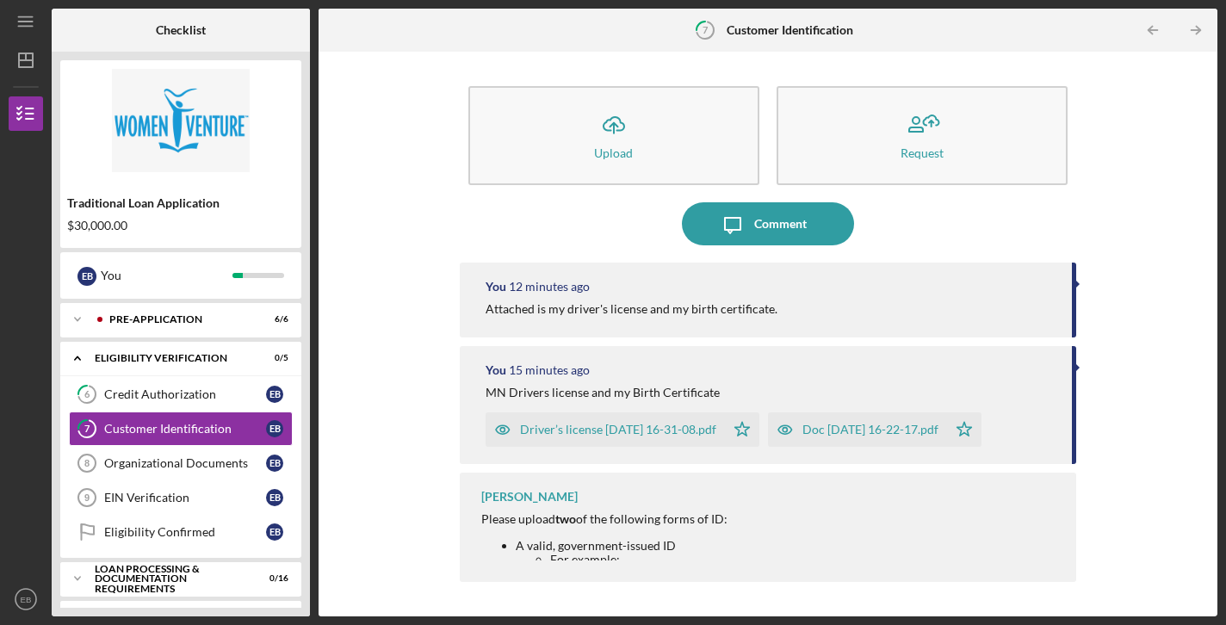
click at [355, 202] on div "Icon/Upload Upload Request Icon/Message Comment You 12 minutes ago Attached is …" at bounding box center [767, 333] width 881 height 547
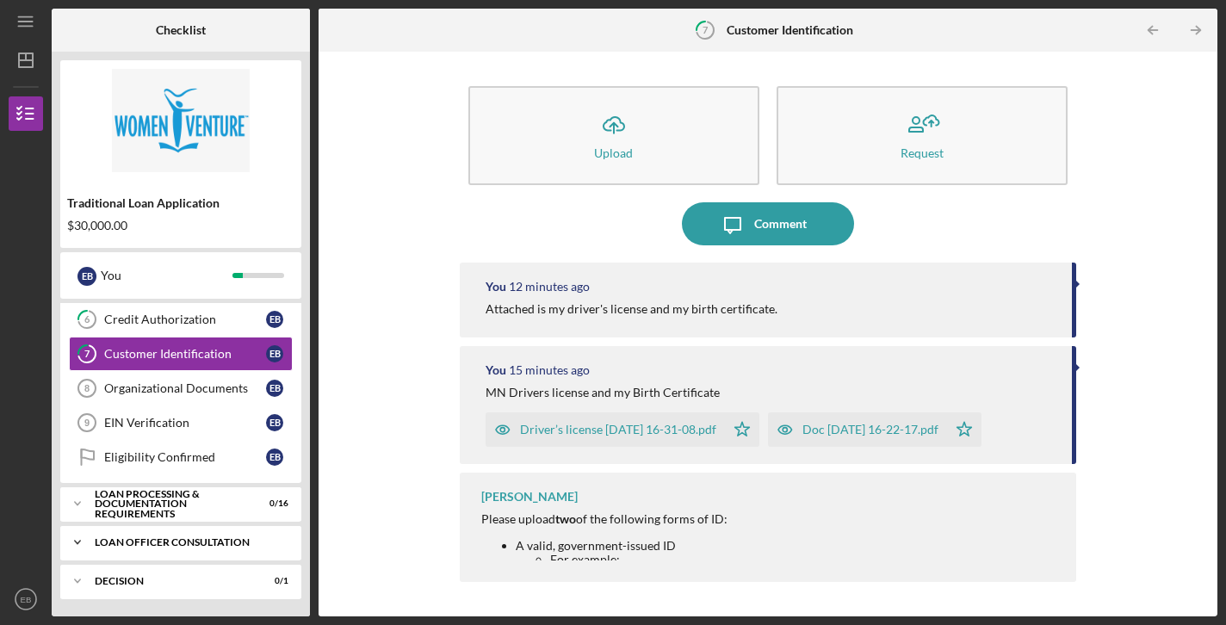
click at [156, 545] on div "Loan Officer Consultation" at bounding box center [187, 542] width 185 height 10
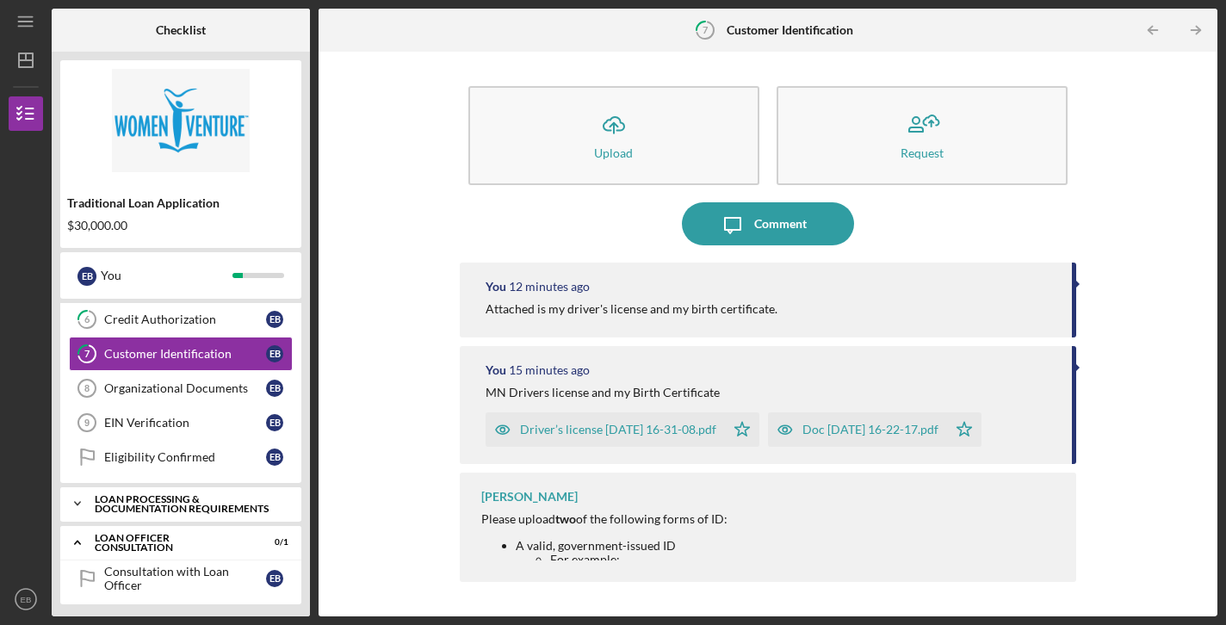
click at [165, 516] on div "Icon/Expander Loan Processing & Documentation Requirements 0 / 16" at bounding box center [180, 503] width 241 height 34
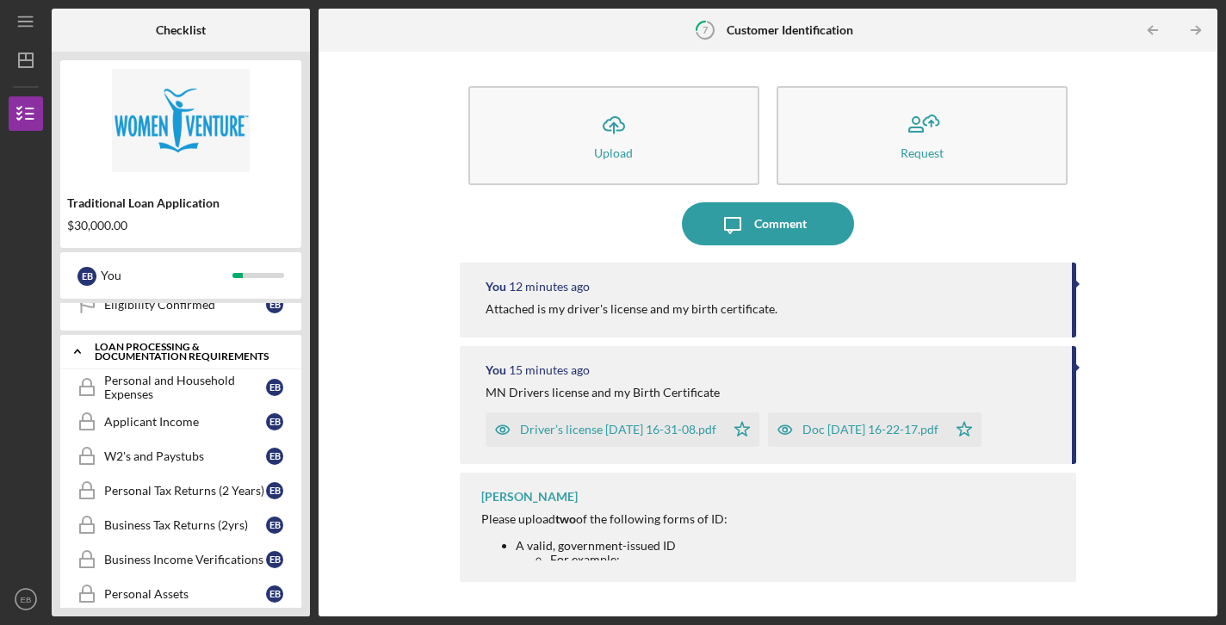
scroll to position [0, 0]
